Goal: Task Accomplishment & Management: Complete application form

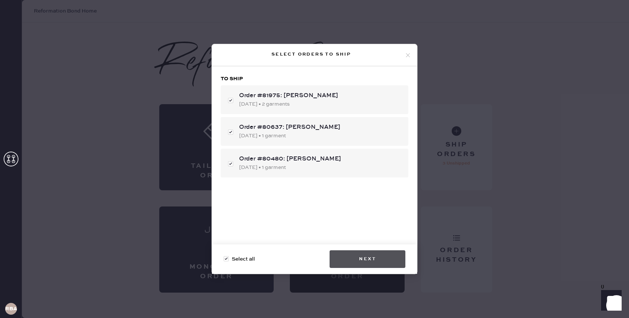
click at [371, 262] on button "Next" at bounding box center [368, 259] width 76 height 18
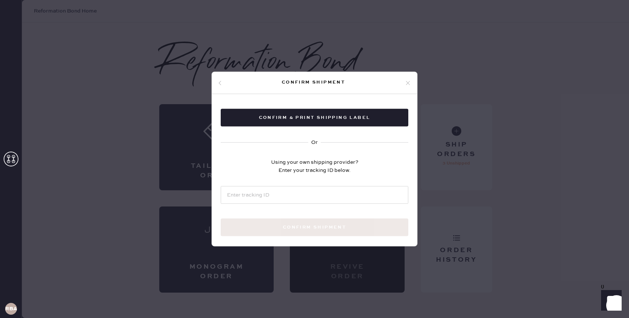
click at [405, 81] on icon at bounding box center [408, 82] width 7 height 7
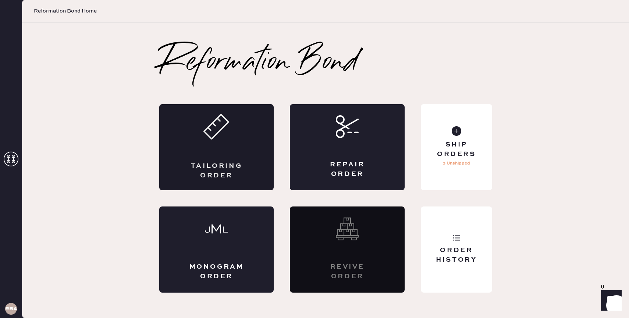
click at [246, 157] on div "Tailoring Order" at bounding box center [216, 147] width 115 height 86
click at [234, 175] on div "Tailoring Order" at bounding box center [217, 171] width 56 height 18
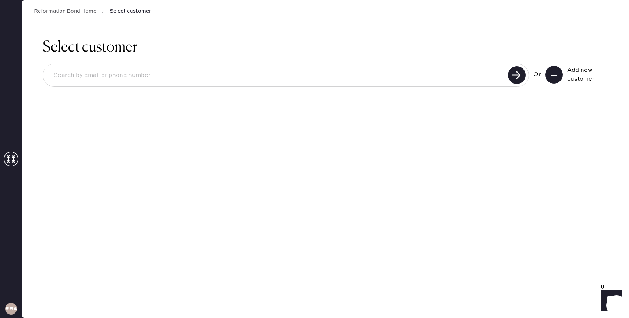
click at [205, 69] on input at bounding box center [276, 75] width 459 height 17
type input "5166620088"
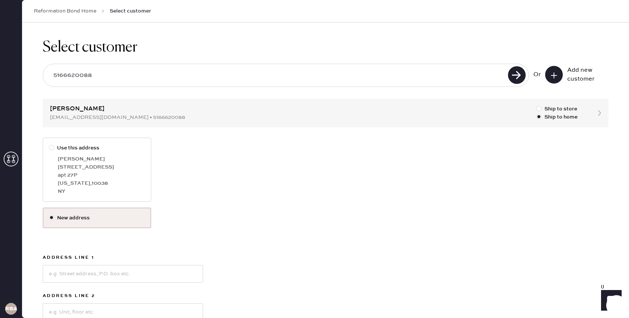
click at [52, 146] on div at bounding box center [51, 147] width 5 height 5
click at [49, 144] on input "Use this address" at bounding box center [49, 144] width 0 height 0
radio input "true"
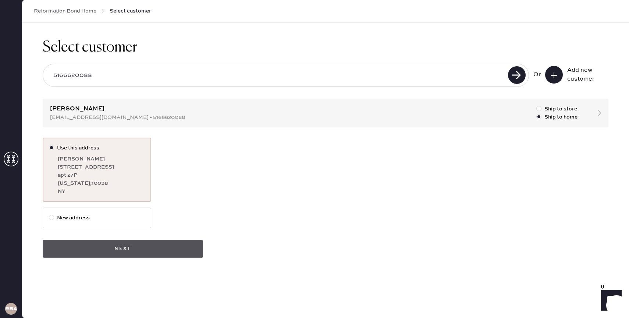
click at [143, 247] on button "Next" at bounding box center [123, 249] width 160 height 18
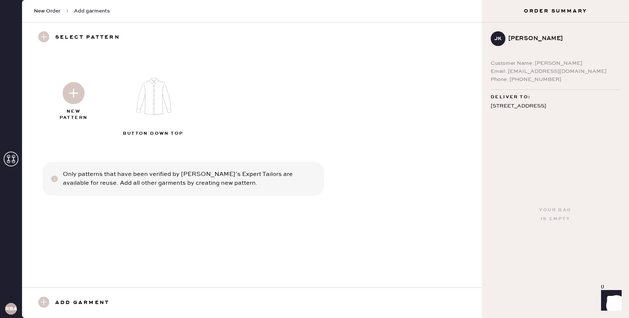
click at [70, 97] on img at bounding box center [74, 93] width 22 height 22
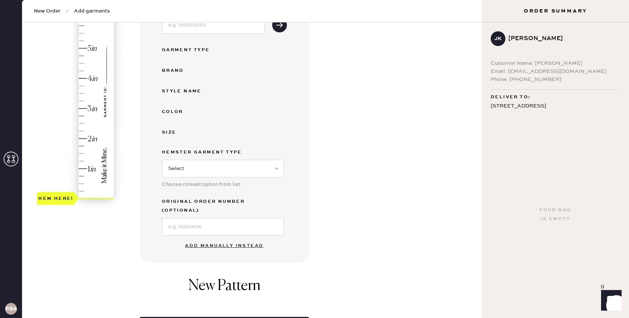
click at [228, 238] on button "Add manually instead" at bounding box center [224, 245] width 87 height 15
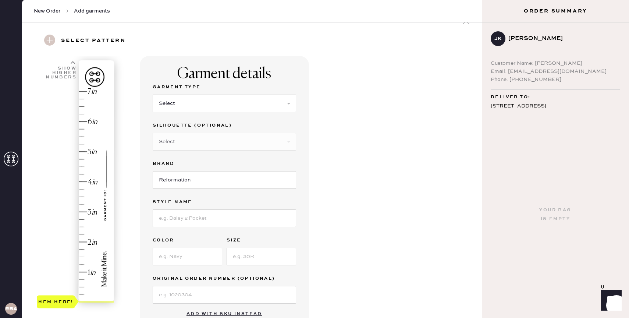
scroll to position [5, 0]
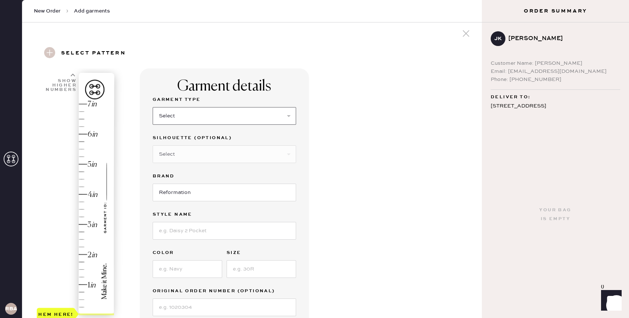
click at [181, 114] on select "Select Basic Skirt Jeans Leggings Pants Shorts Basic Sleeved Dress Basic Sleeve…" at bounding box center [225, 116] width 144 height 18
select select "4"
click at [153, 107] on select "Select Basic Skirt Jeans Leggings Pants Shorts Basic Sleeved Dress Basic Sleeve…" at bounding box center [225, 116] width 144 height 18
click at [321, 154] on div "Garment details Garment Type Select Basic Skirt Jeans Leggings Pants Shorts Bas…" at bounding box center [308, 261] width 336 height 386
click at [234, 108] on select "Select Basic Skirt Jeans Leggings Pants Shorts Basic Sleeved Dress Basic Sleeve…" at bounding box center [225, 116] width 144 height 18
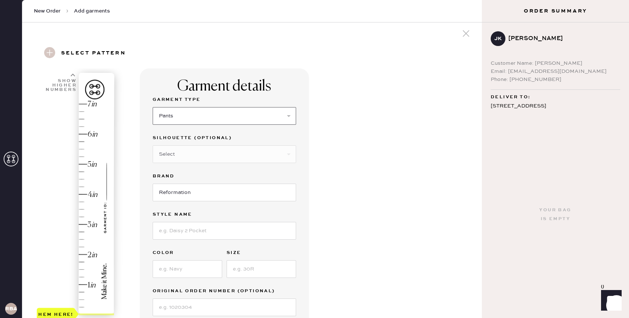
click at [153, 107] on select "Select Basic Skirt Jeans Leggings Pants Shorts Basic Sleeved Dress Basic Sleeve…" at bounding box center [225, 116] width 144 height 18
click at [196, 201] on input "Reformation" at bounding box center [225, 193] width 144 height 18
click at [196, 150] on select "Select Joggers Shorts Cropped Flare Boot Cut Straight Skinny Other" at bounding box center [225, 154] width 144 height 18
select select "11"
click at [153, 145] on select "Select Joggers Shorts Cropped Flare Boot Cut Straight Skinny Other" at bounding box center [225, 154] width 144 height 18
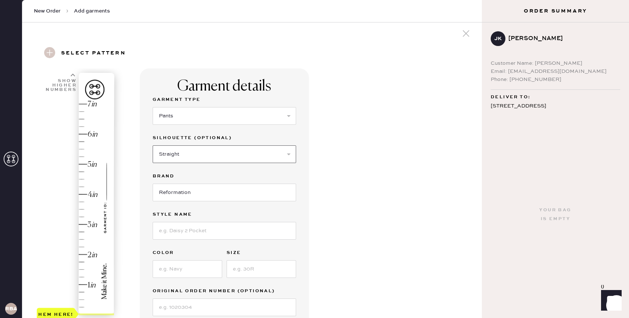
scroll to position [56, 0]
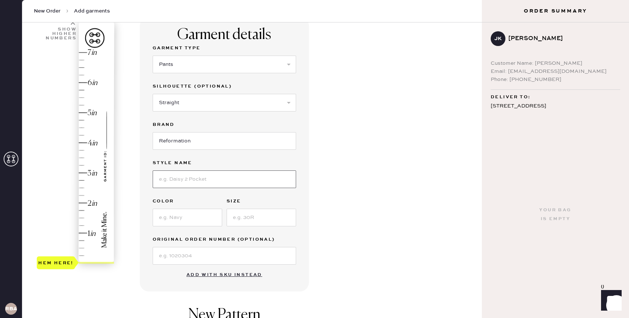
click at [191, 185] on input at bounding box center [225, 179] width 144 height 18
type input "[PERSON_NAME] pant"
click at [192, 213] on input at bounding box center [188, 218] width 70 height 18
type input "tan"
click at [254, 215] on input at bounding box center [262, 218] width 70 height 18
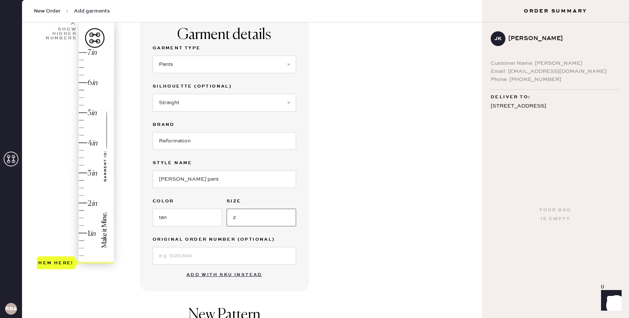
type input "2"
click at [200, 250] on input at bounding box center [225, 256] width 144 height 18
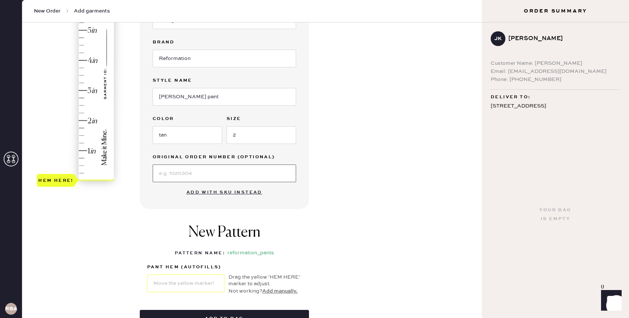
scroll to position [156, 0]
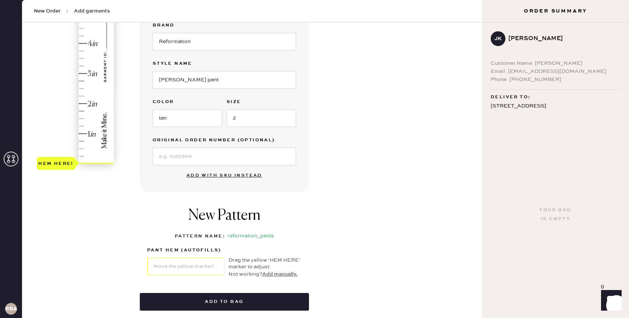
click at [306, 223] on div "New Pattern Pattern Name : reformation_pants 1 in 2 in 3 in 4 in Show higher nu…" at bounding box center [224, 242] width 169 height 86
type input "1"
click at [92, 134] on div "Hem here!" at bounding box center [76, 58] width 78 height 217
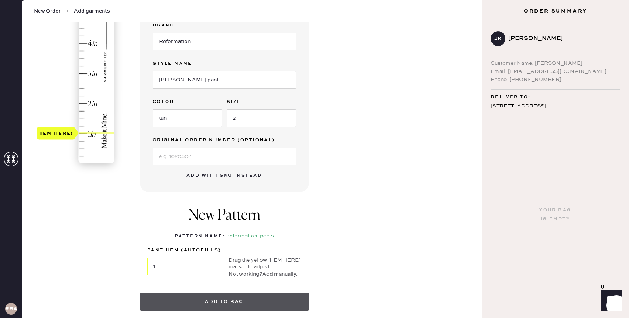
click at [239, 300] on button "Add to bag" at bounding box center [224, 302] width 169 height 18
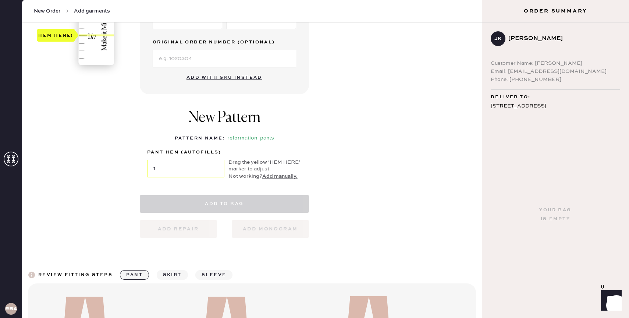
scroll to position [247, 0]
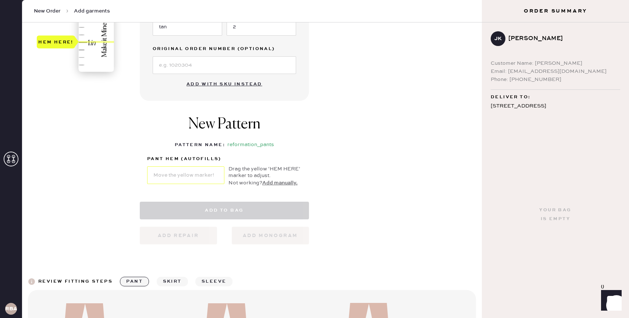
select select "4"
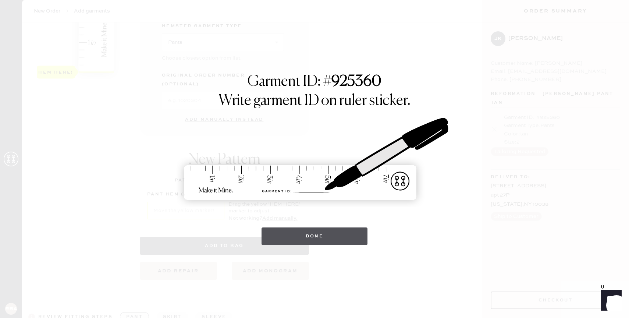
click at [331, 236] on button "Done" at bounding box center [315, 236] width 106 height 18
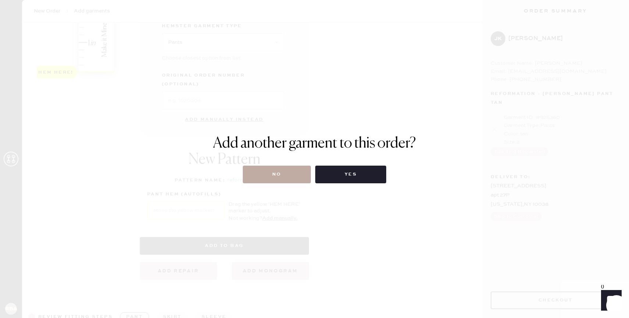
click at [306, 175] on button "No" at bounding box center [277, 175] width 68 height 18
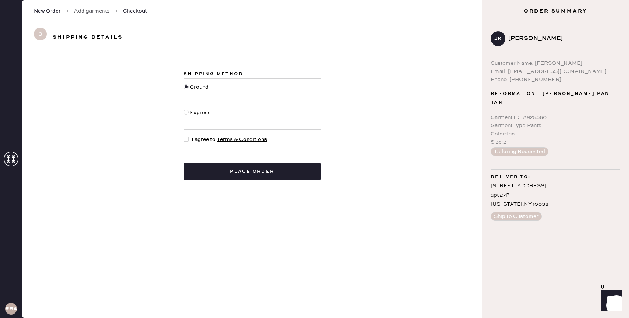
click at [188, 138] on div at bounding box center [186, 139] width 5 height 5
click at [184, 136] on input "I agree to Terms & Conditions" at bounding box center [184, 135] width 0 height 0
checkbox input "true"
click at [260, 159] on div "Shipping Method Ground Express I agree to Terms & Conditions Place order" at bounding box center [252, 125] width 170 height 111
click at [261, 169] on button "Place order" at bounding box center [252, 172] width 137 height 18
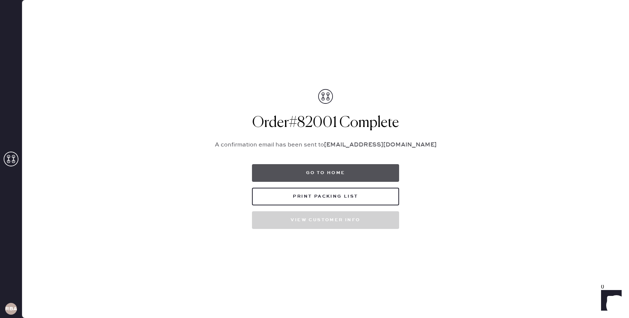
click at [332, 174] on button "Go to home" at bounding box center [325, 173] width 147 height 18
